Goal: Task Accomplishment & Management: Use online tool/utility

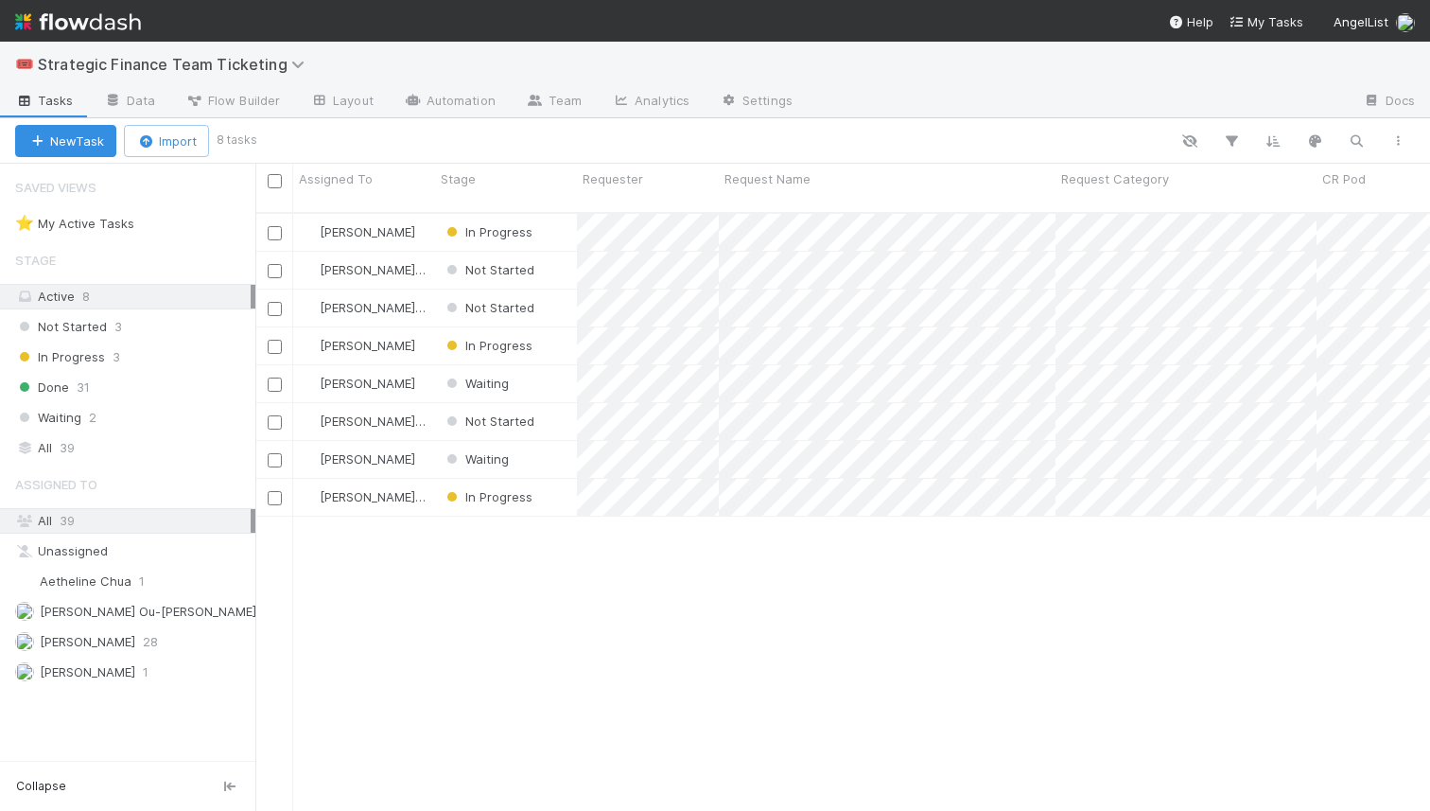
scroll to position [613, 1175]
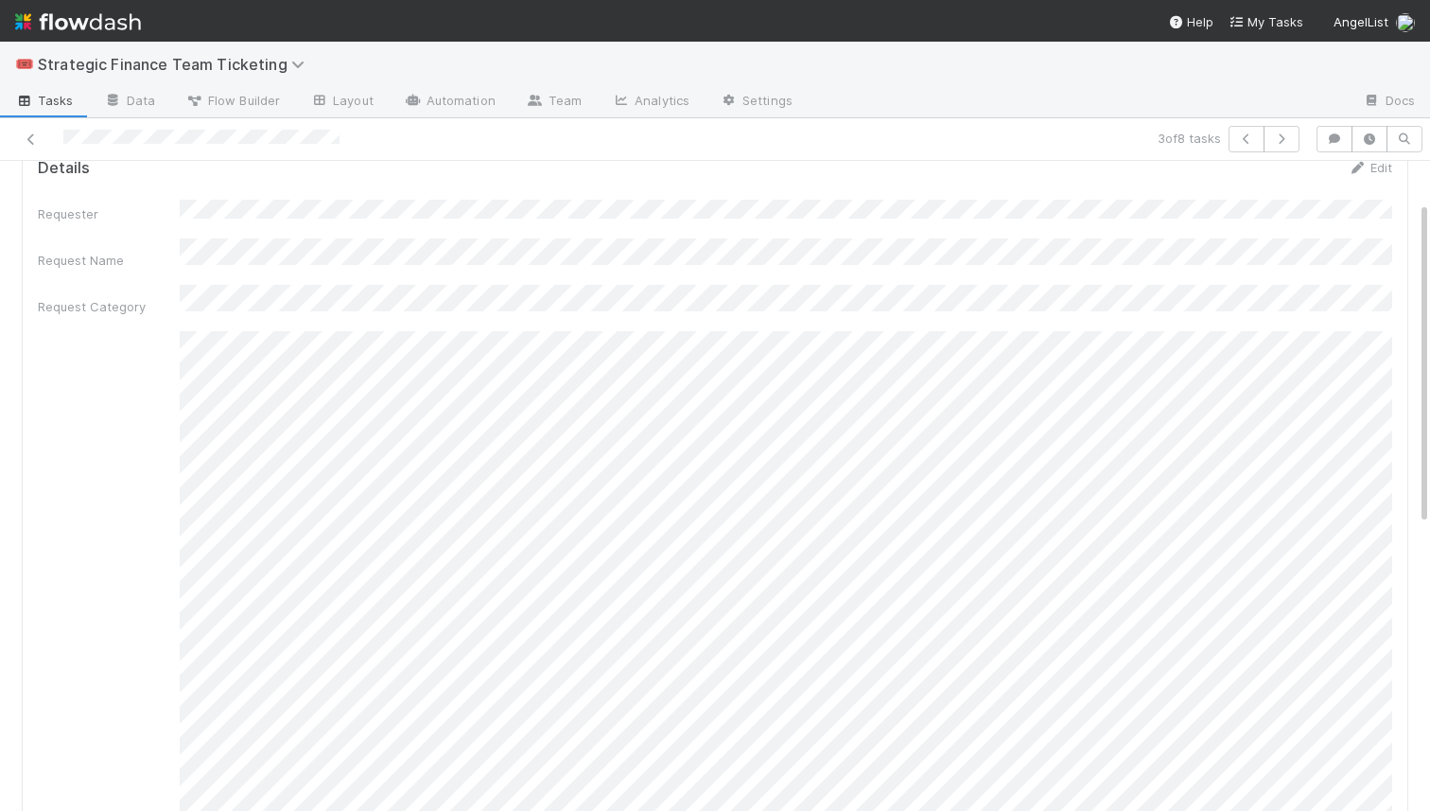
scroll to position [82, 0]
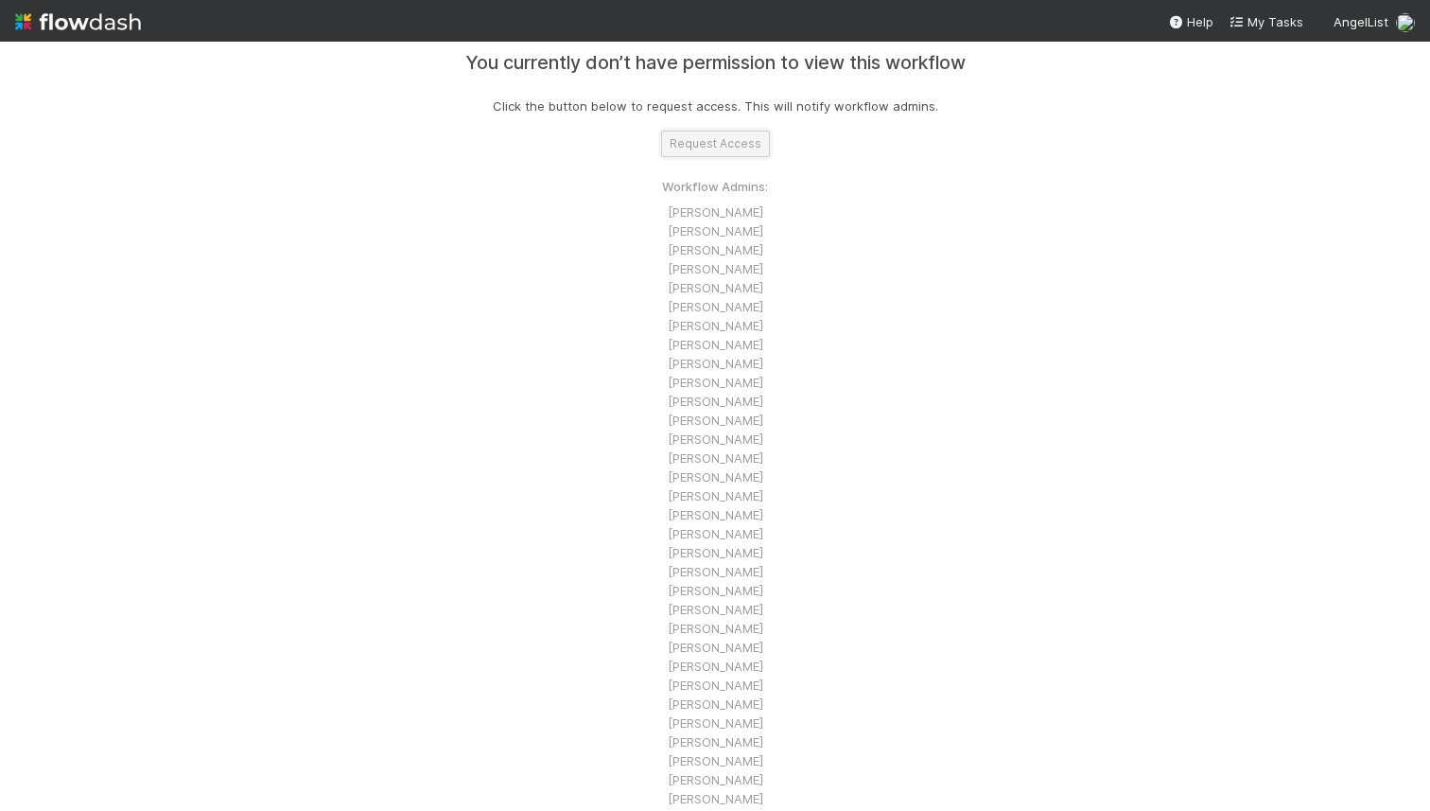
click at [708, 145] on button "Request Access" at bounding box center [715, 144] width 109 height 26
